Goal: Obtain resource: Obtain resource

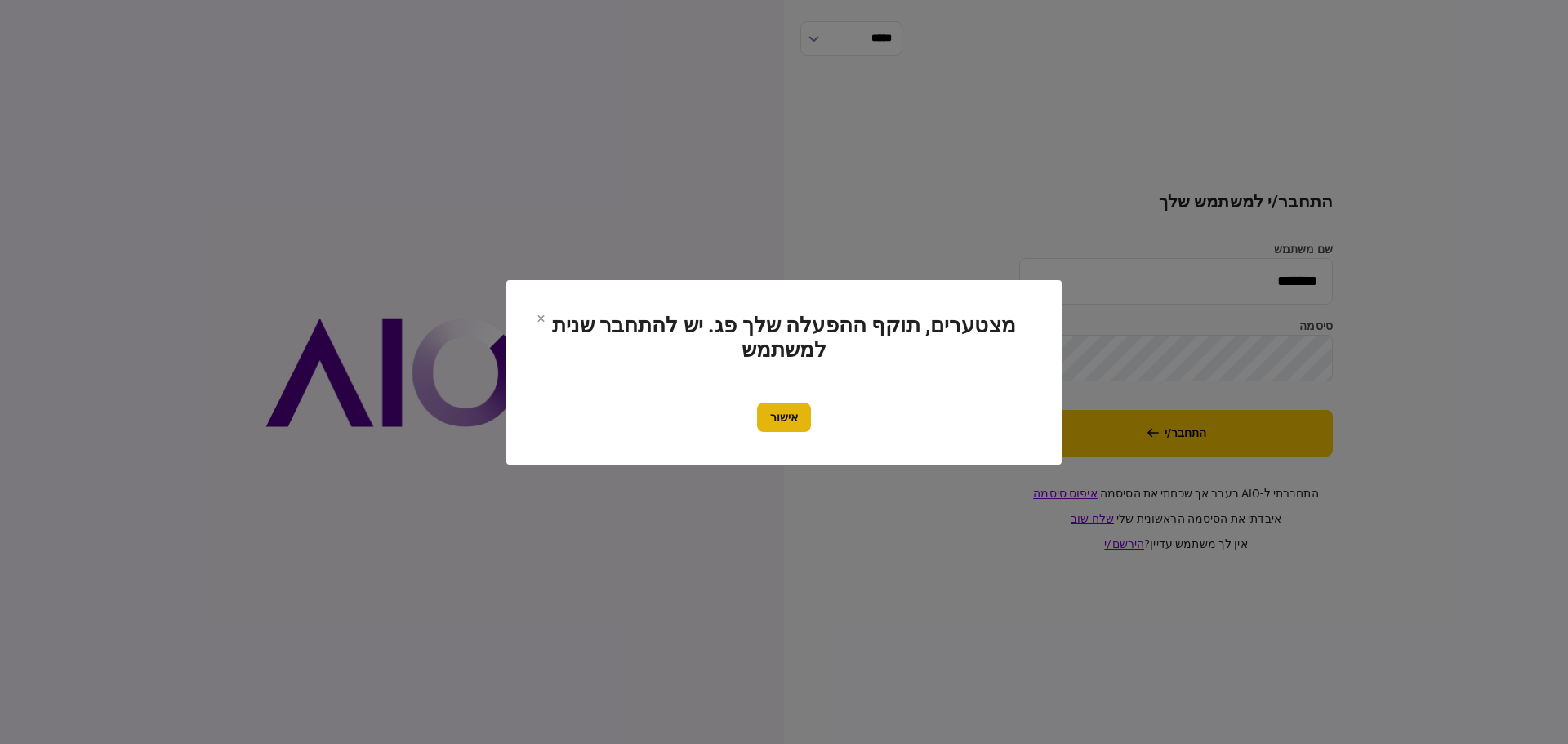
click at [781, 423] on button "אישור" at bounding box center [784, 417] width 54 height 29
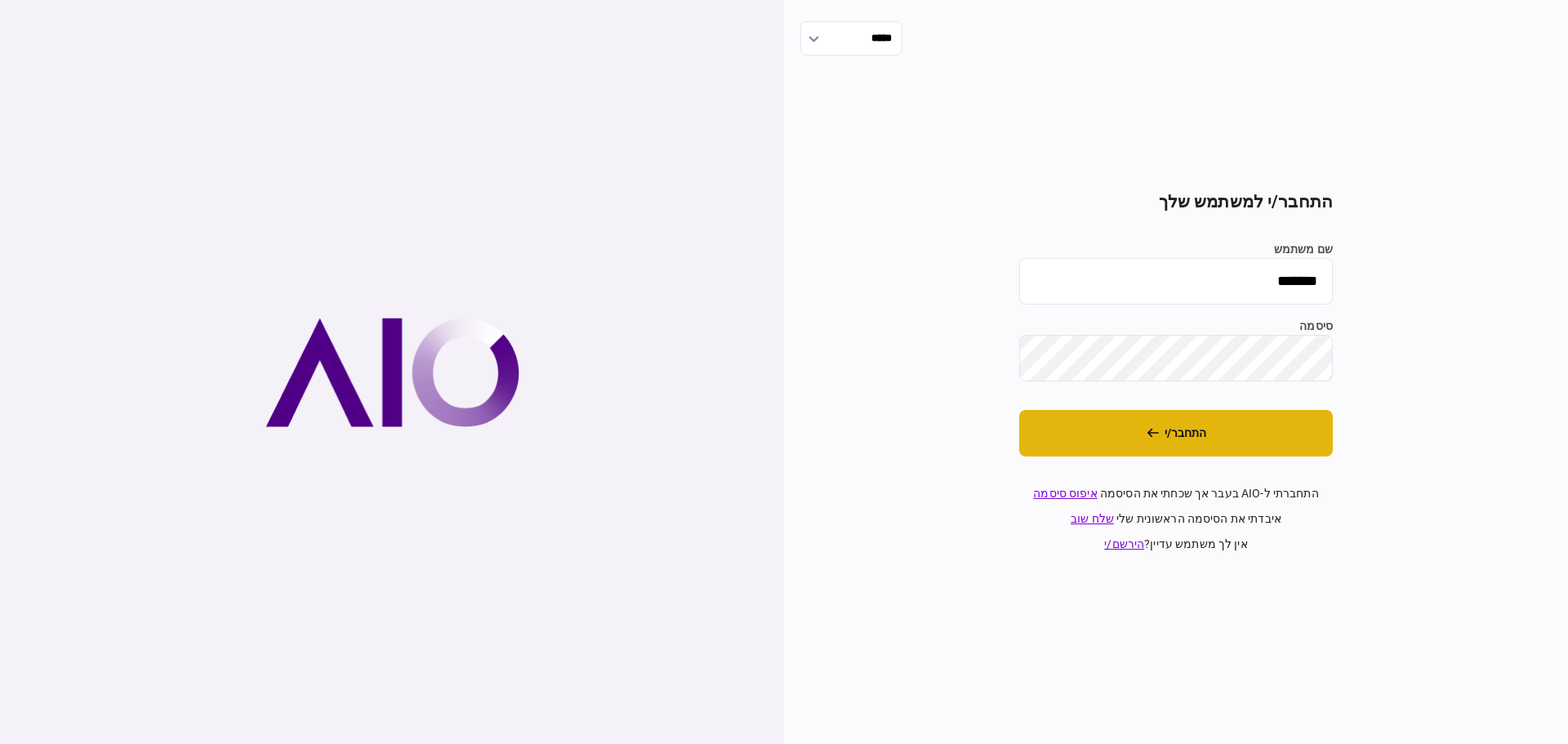
click at [1164, 430] on button "התחבר/י" at bounding box center [1176, 433] width 313 height 46
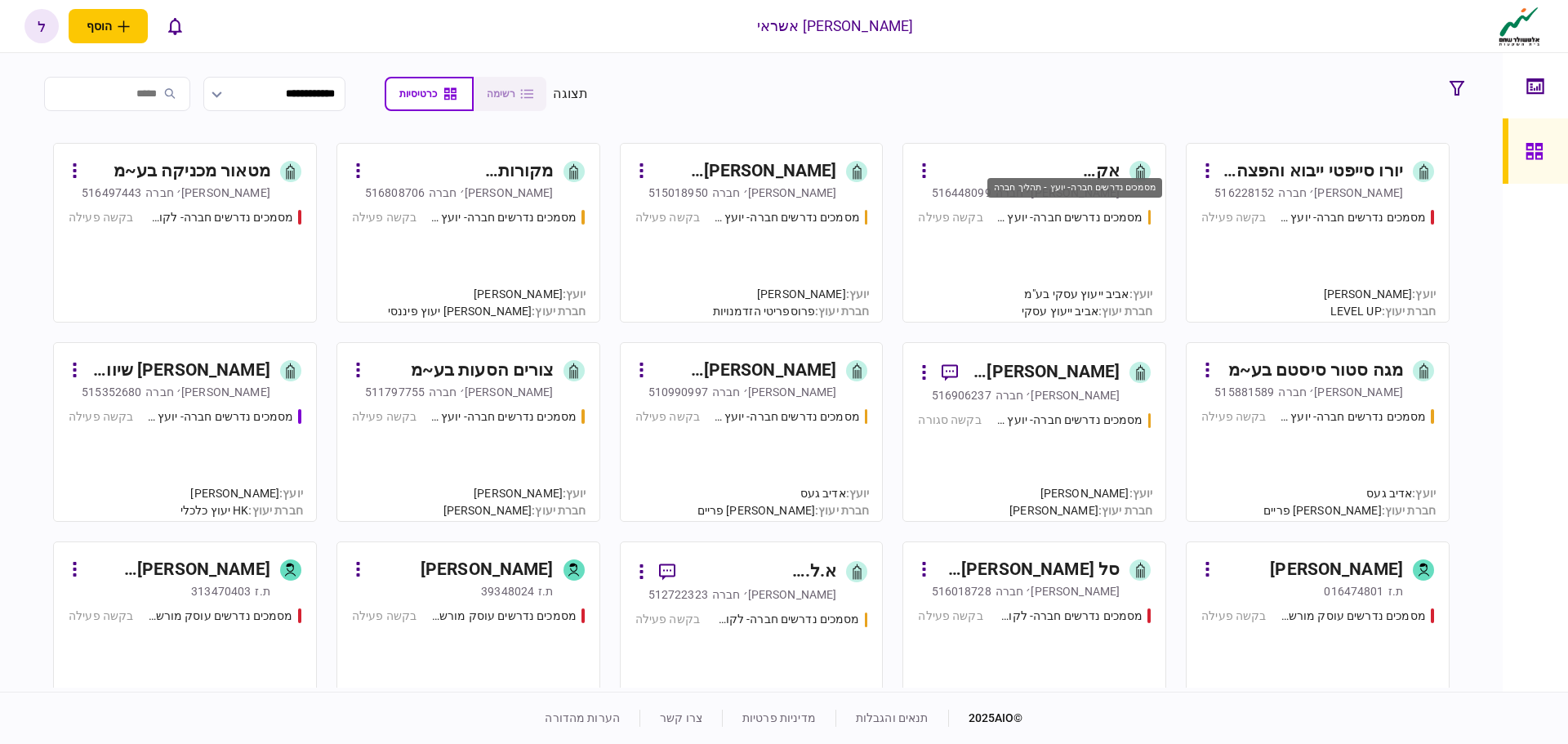
click at [1064, 217] on div "מסמכים נדרשים חברה- יועץ - תהליך חברה" at bounding box center [1069, 217] width 147 height 17
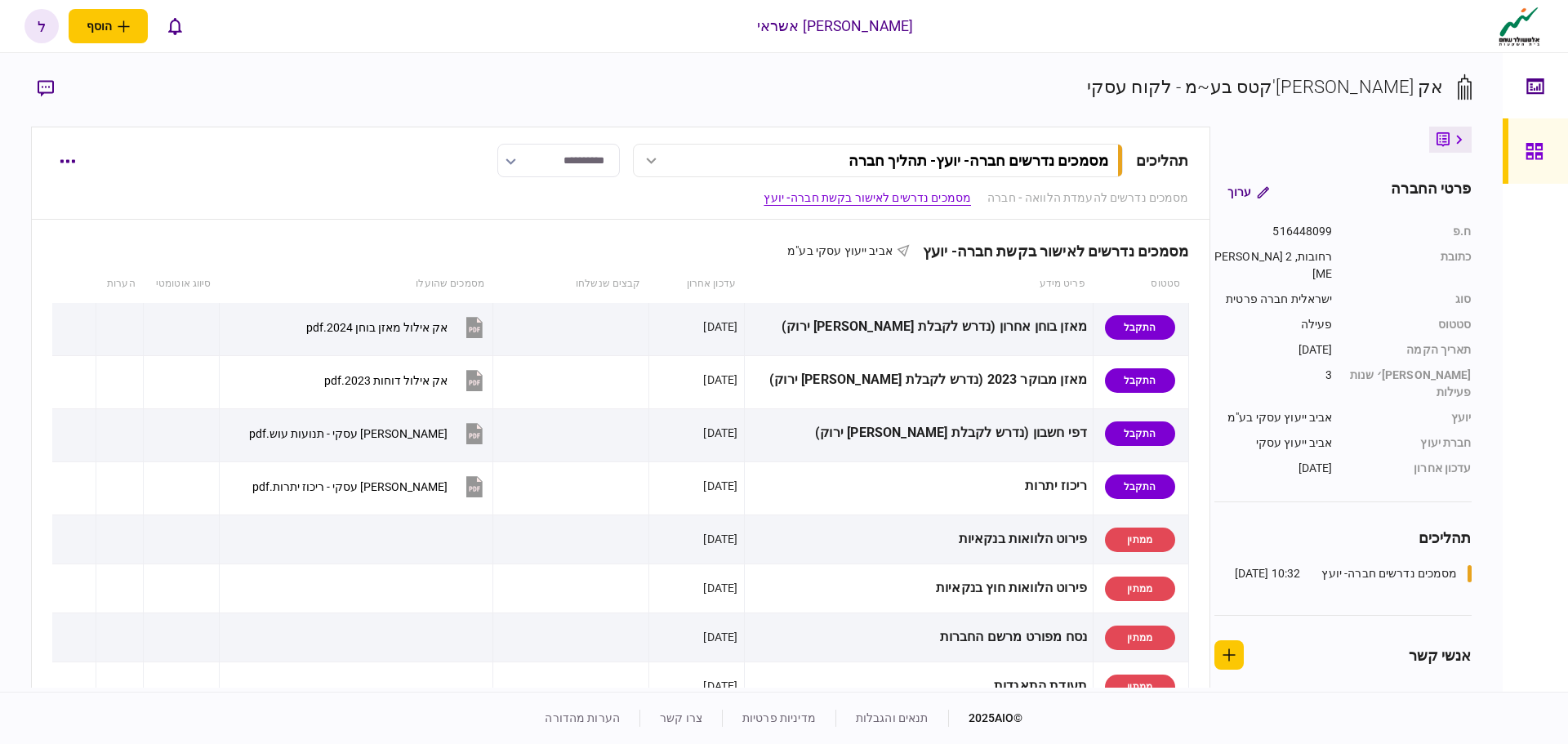
scroll to position [409, 0]
click at [75, 254] on button "button" at bounding box center [67, 249] width 29 height 29
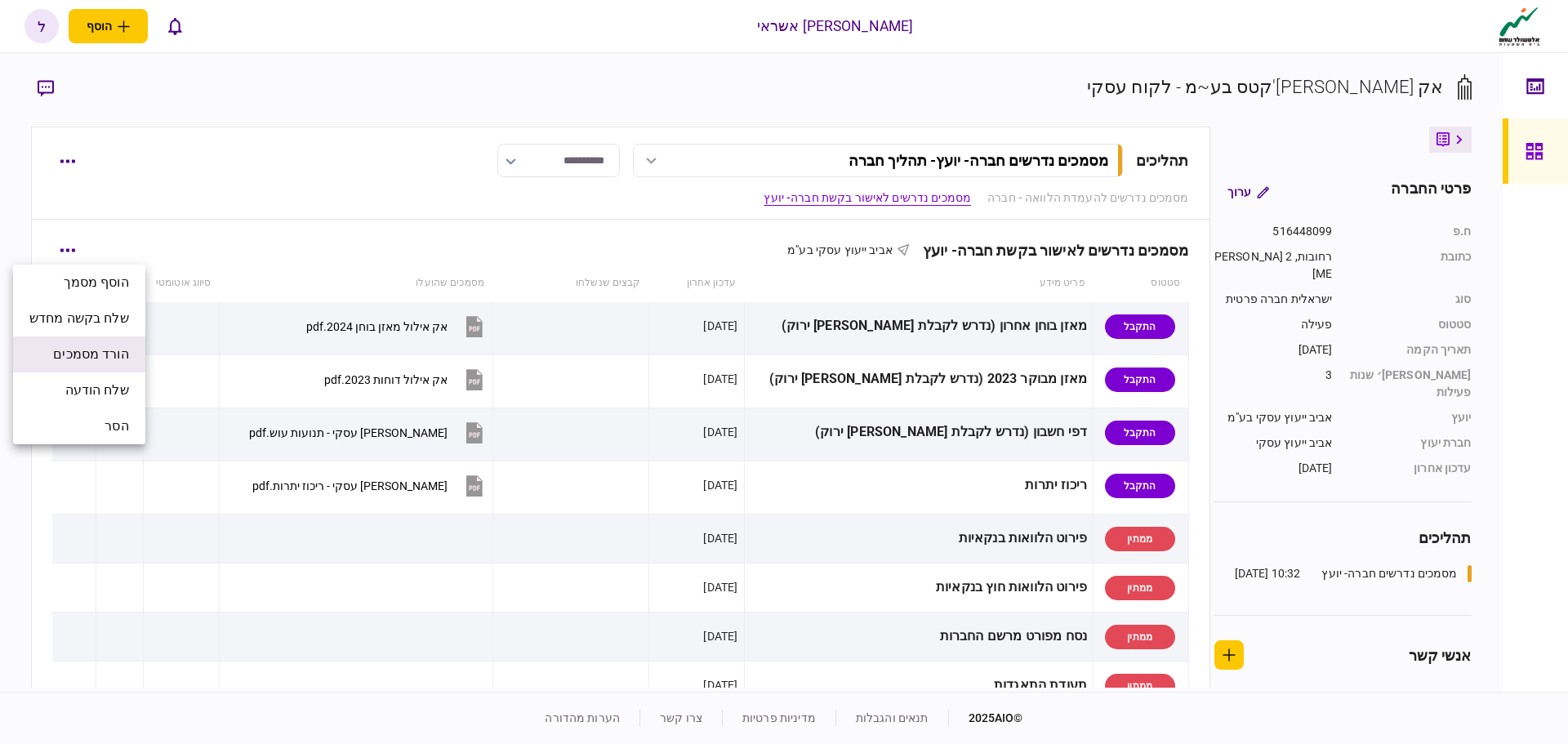
click at [94, 351] on span "הורד מסמכים" at bounding box center [90, 354] width 75 height 19
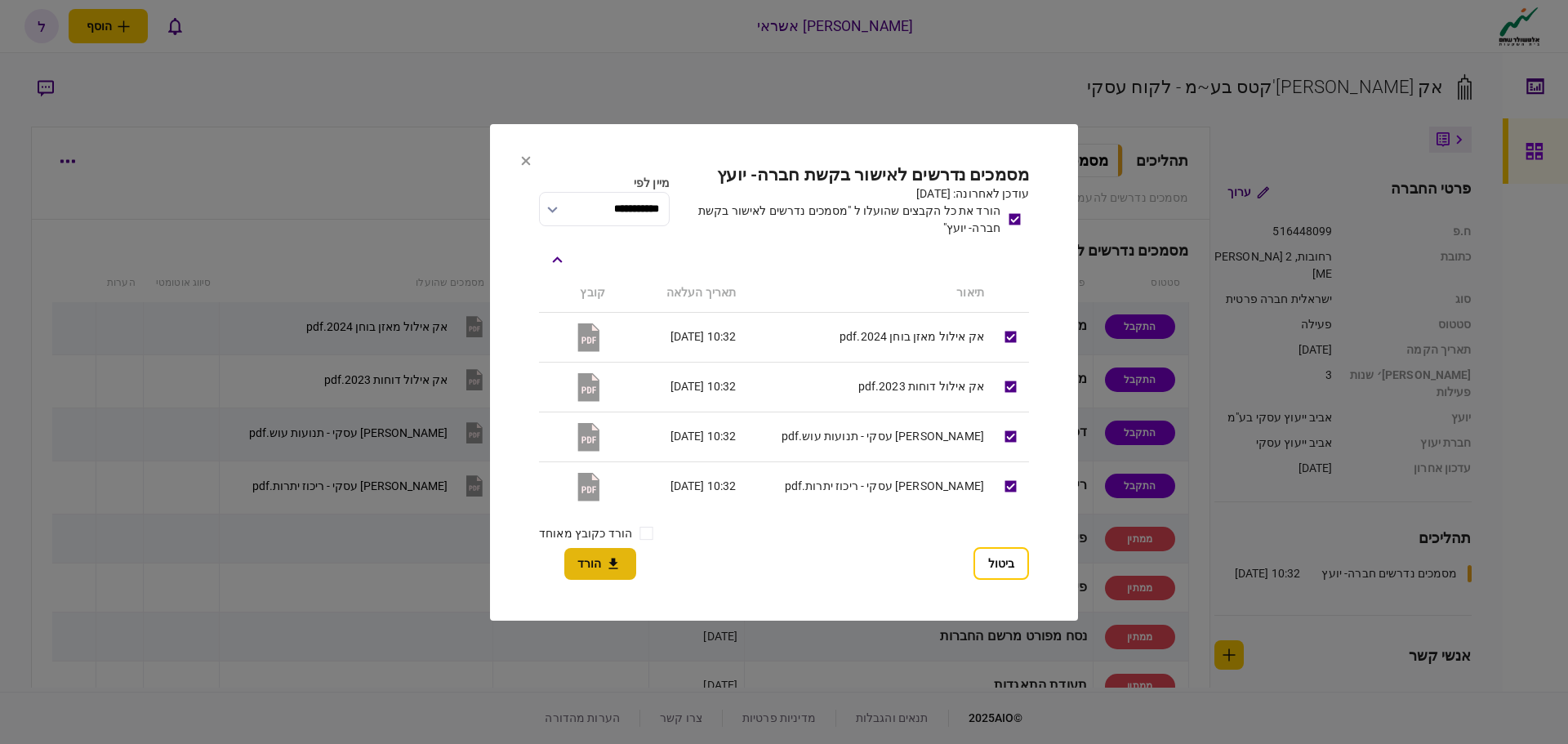
click at [606, 573] on button "הורד" at bounding box center [600, 564] width 72 height 32
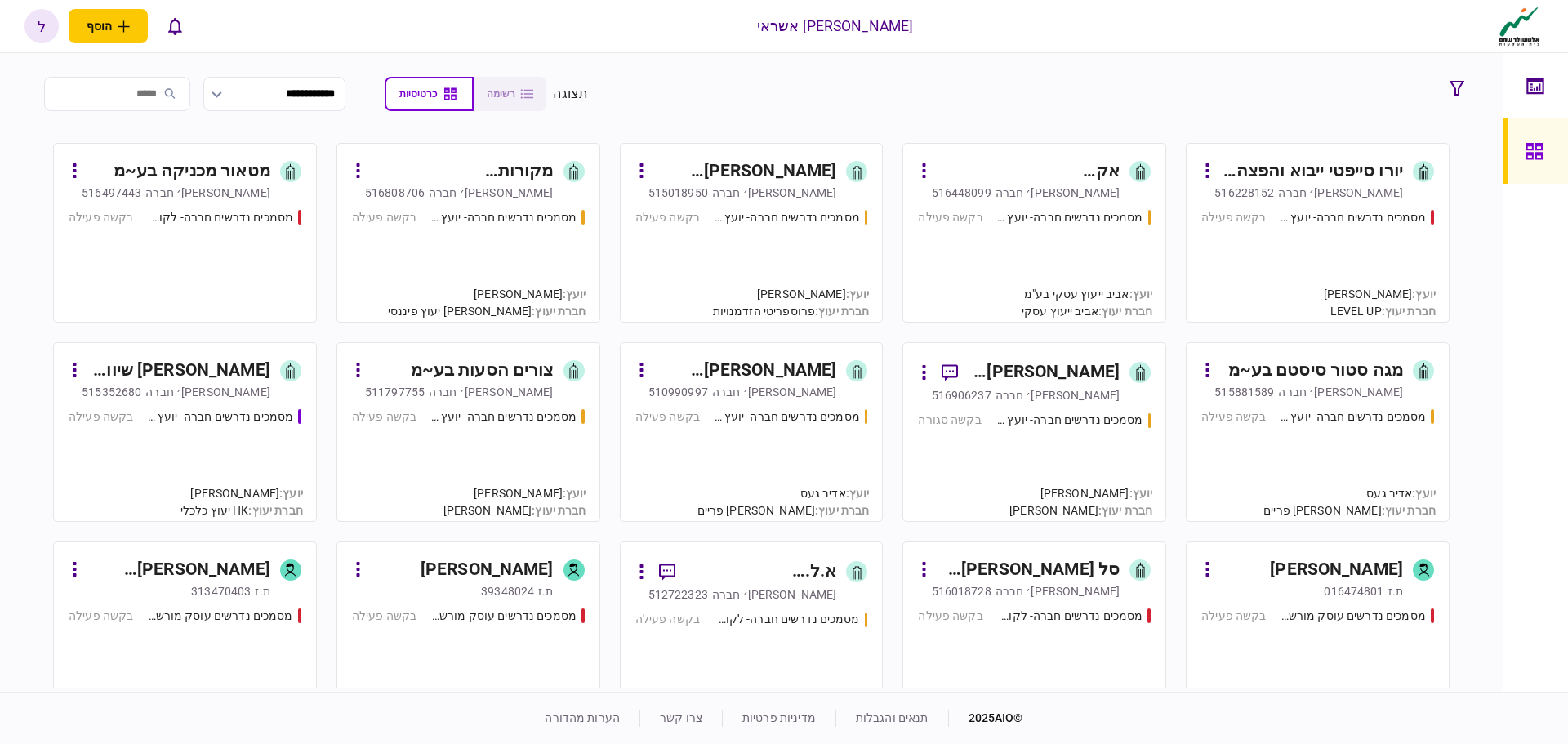
click at [1063, 232] on div "מסמכים נדרשים חברה- יועץ - תהליך חברה בקשה פעילה" at bounding box center [1034, 258] width 233 height 99
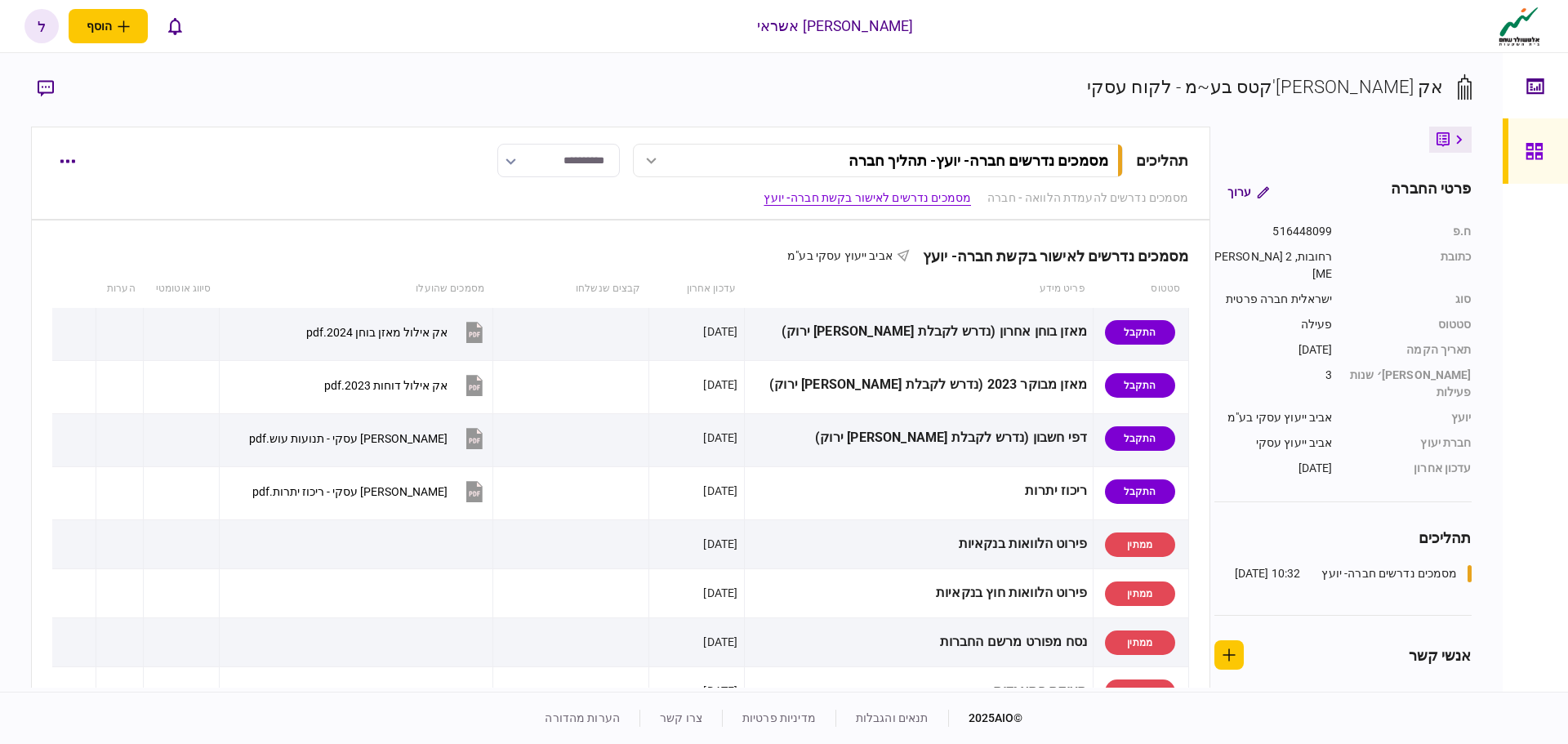
scroll to position [409, 0]
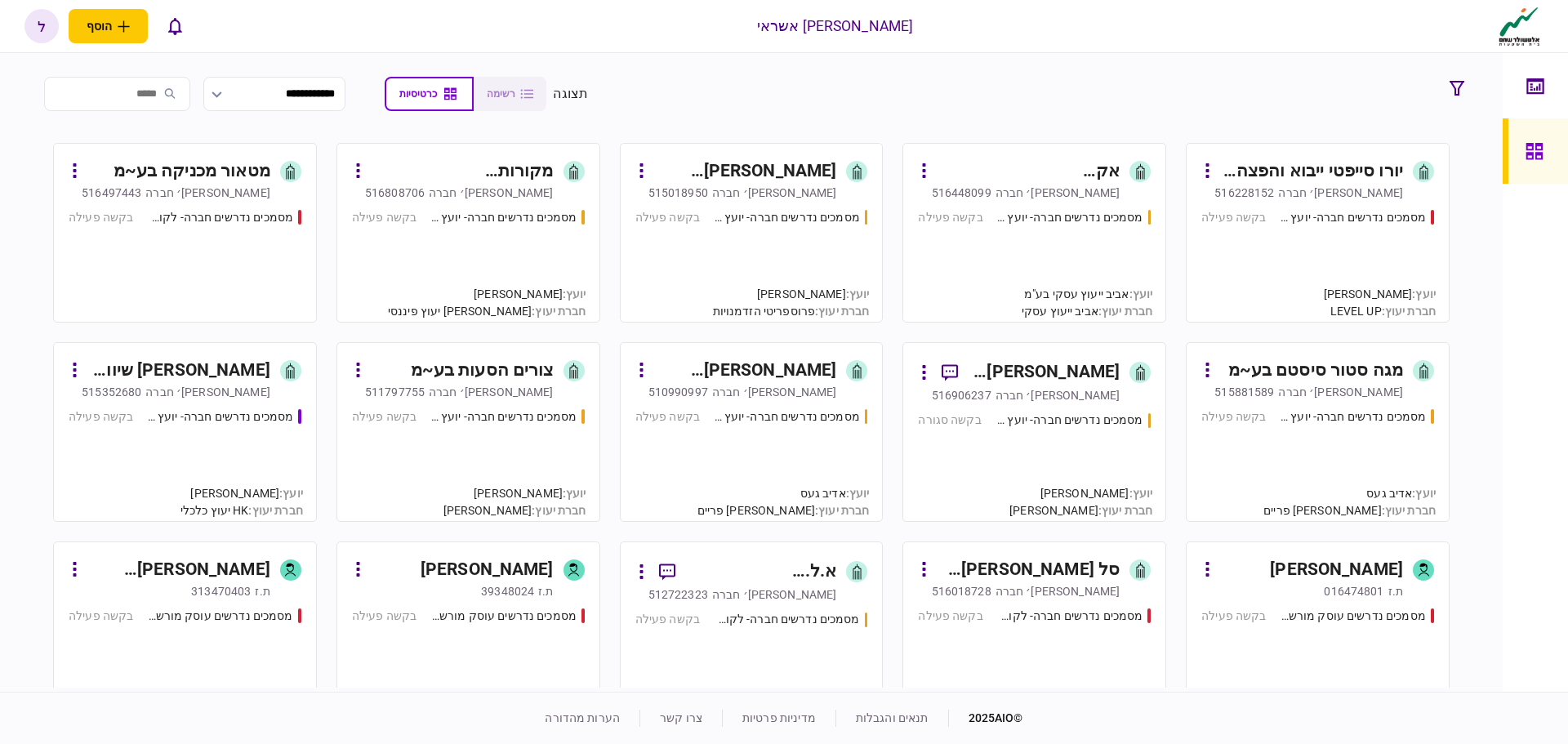
click at [262, 392] on div "[PERSON_NAME]׳ חברה" at bounding box center [208, 392] width 125 height 16
click at [509, 417] on div "מסמכים נדרשים חברה- יועץ - תהליך חברה" at bounding box center [503, 417] width 147 height 17
click at [153, 92] on input "search" at bounding box center [116, 94] width 146 height 35
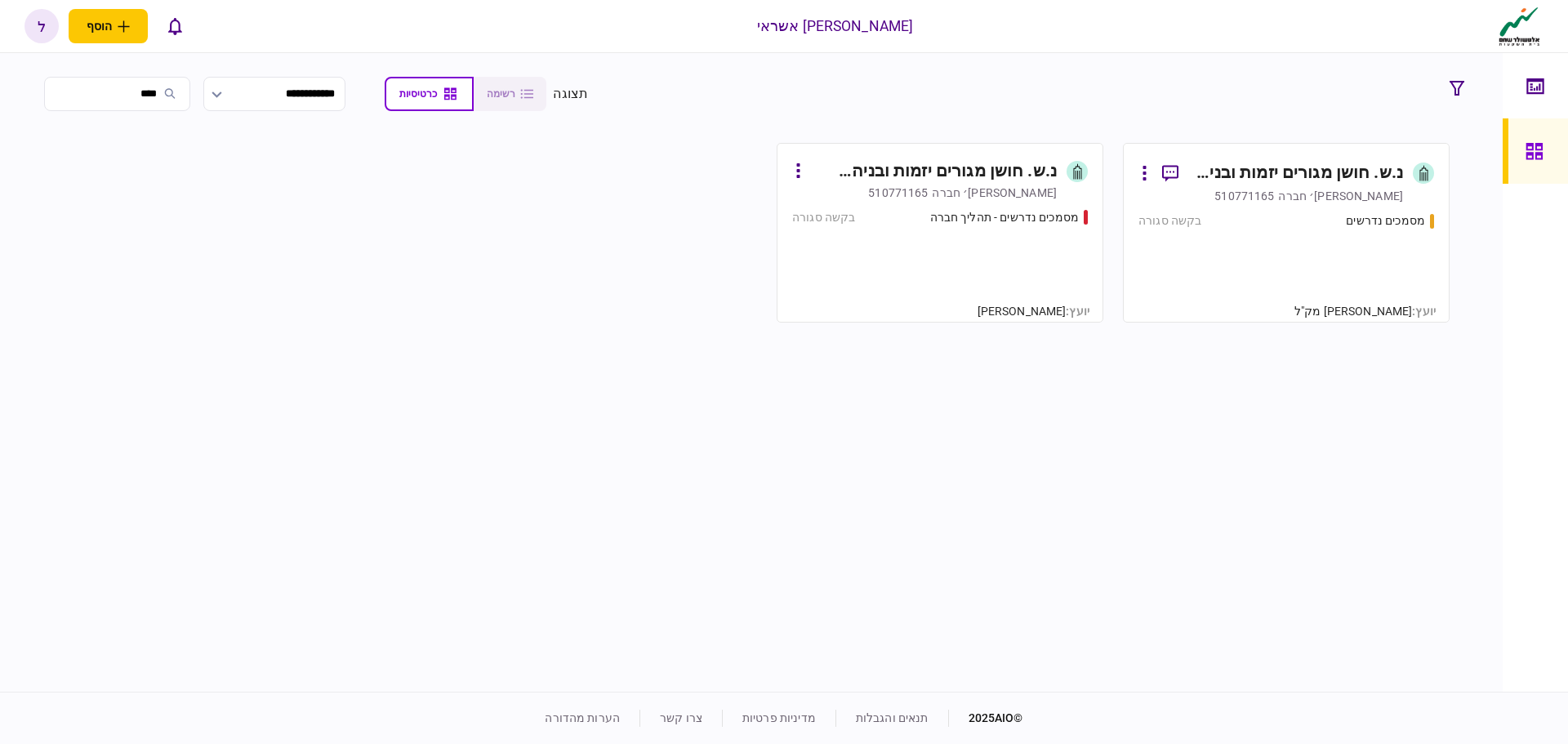
type input "****"
click at [1381, 242] on div "מסמכים נדרשים בקשה סגורה" at bounding box center [1286, 260] width 296 height 94
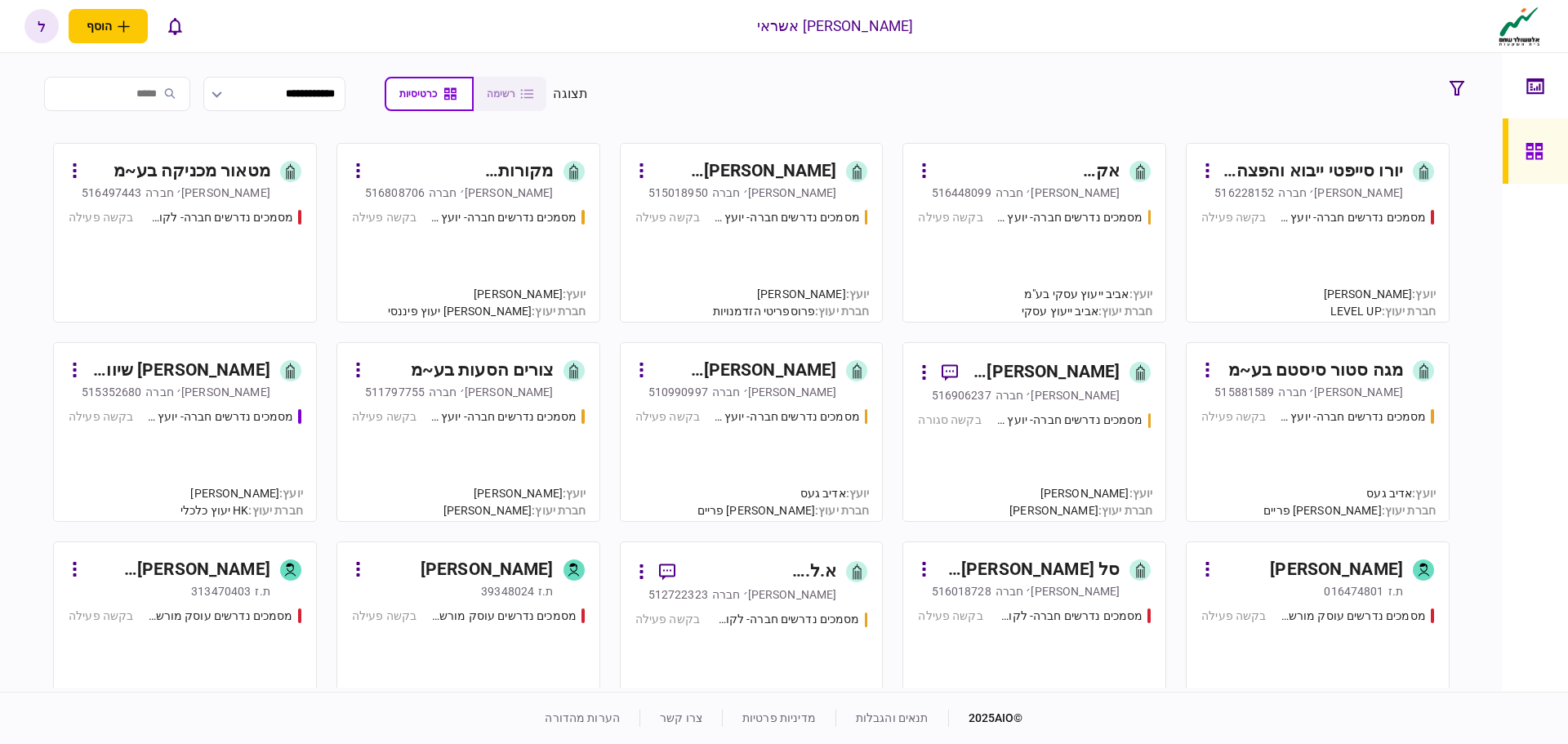
click at [174, 91] on input "search" at bounding box center [116, 94] width 146 height 35
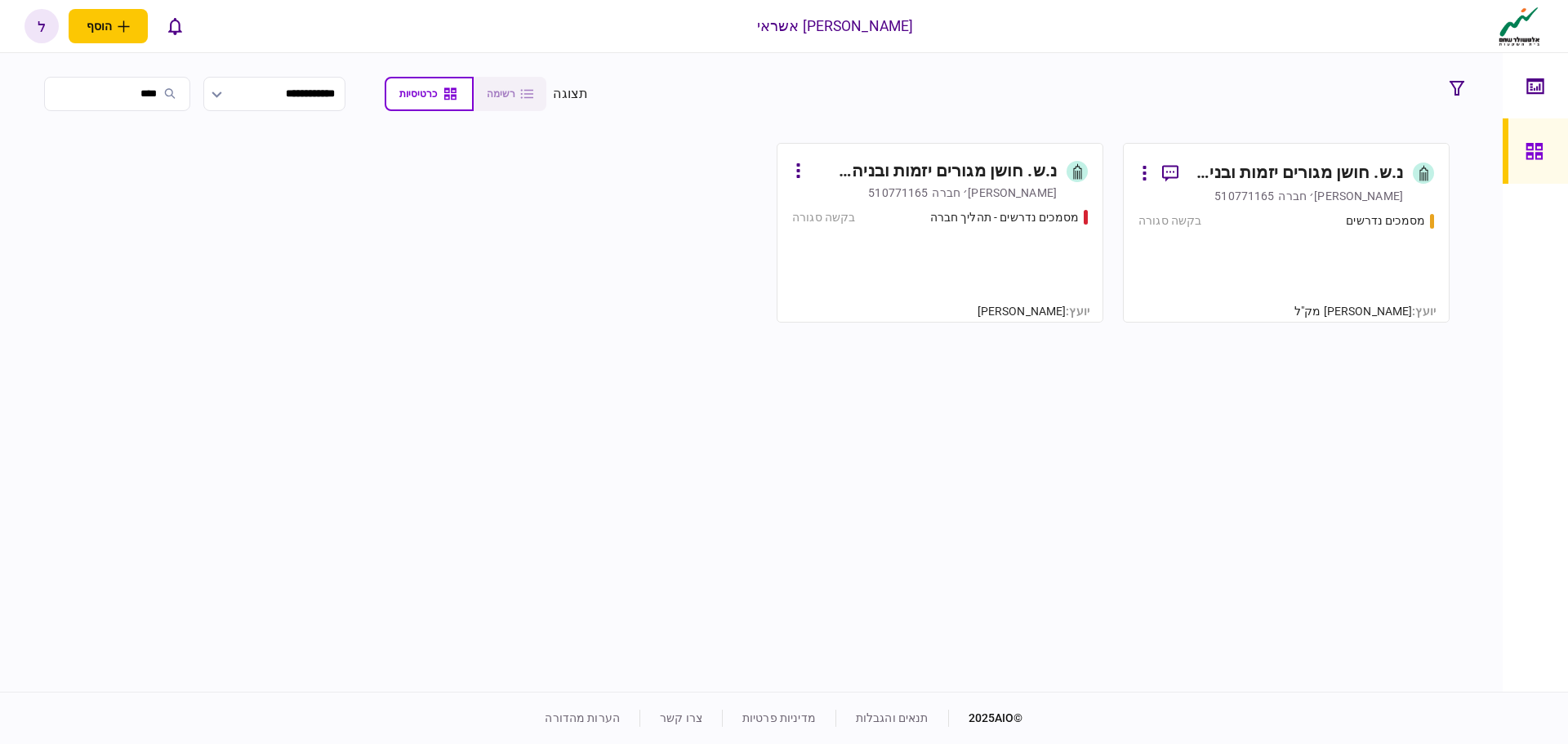
type input "****"
click at [1228, 242] on div "מסמכים נדרשים בקשה סגורה" at bounding box center [1286, 260] width 296 height 94
